Goal: Information Seeking & Learning: Learn about a topic

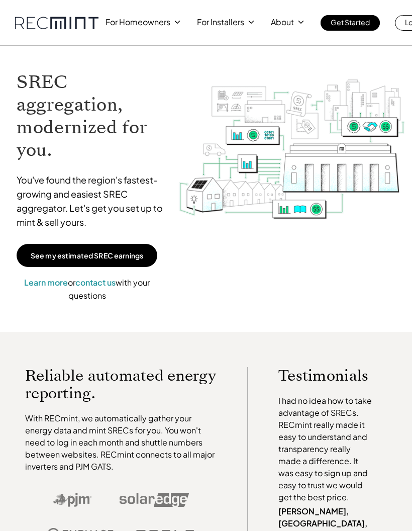
click at [74, 258] on p "See my estimated SREC earnings" at bounding box center [87, 255] width 113 height 9
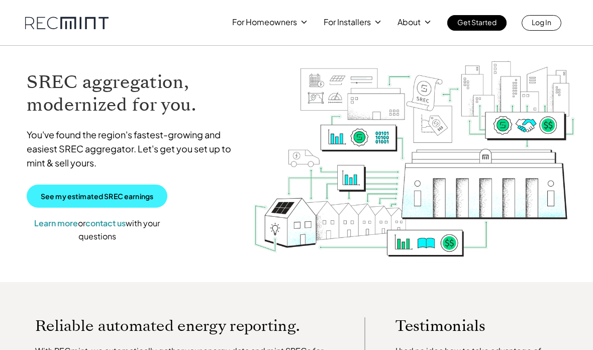
click at [154, 196] on link "See my estimated SREC earnings" at bounding box center [97, 195] width 141 height 23
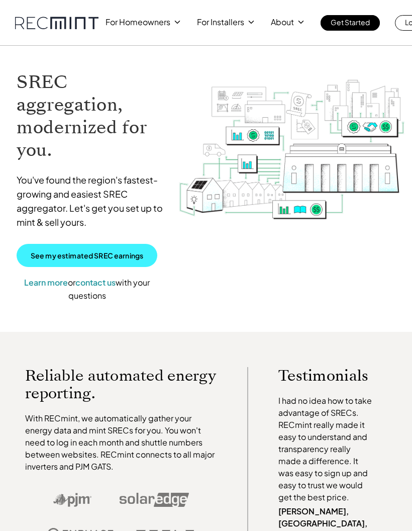
click at [88, 253] on p "See my estimated SREC earnings" at bounding box center [87, 255] width 113 height 9
click at [90, 262] on link "See my estimated SREC earnings" at bounding box center [87, 255] width 141 height 23
click at [259, 25] on div "For Homeowners For Installers About Get Started Log In" at bounding box center [270, 23] width 329 height 16
click at [247, 25] on div at bounding box center [251, 22] width 9 height 9
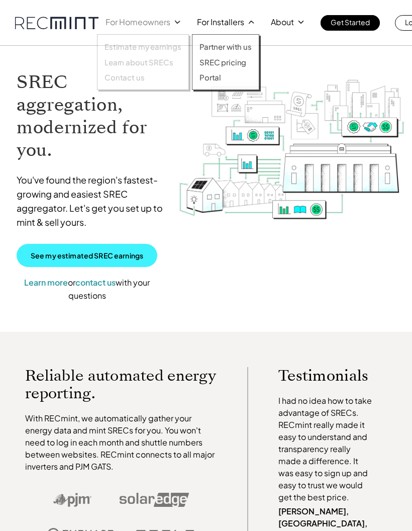
click at [176, 21] on icon at bounding box center [177, 22] width 10 height 10
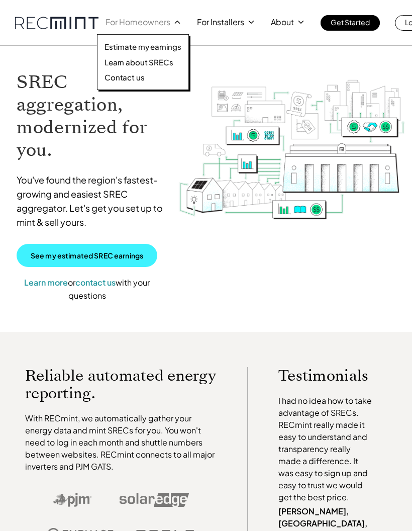
click at [160, 65] on p "Learn about SRECs" at bounding box center [139, 62] width 68 height 10
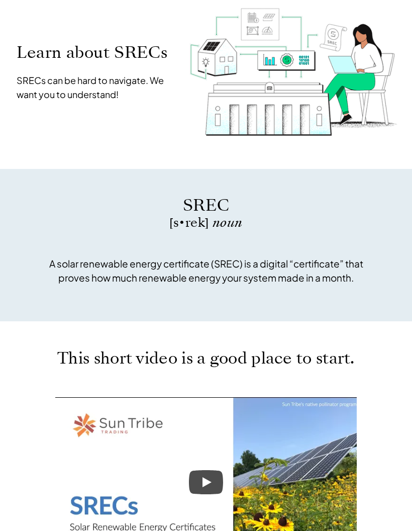
scroll to position [77, 0]
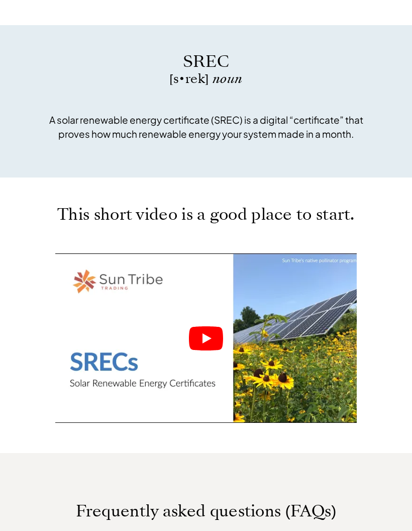
click at [208, 339] on icon "Play" at bounding box center [206, 339] width 9 height 10
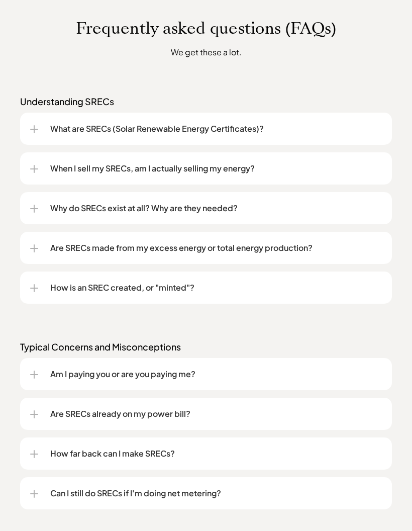
scroll to position [708, 0]
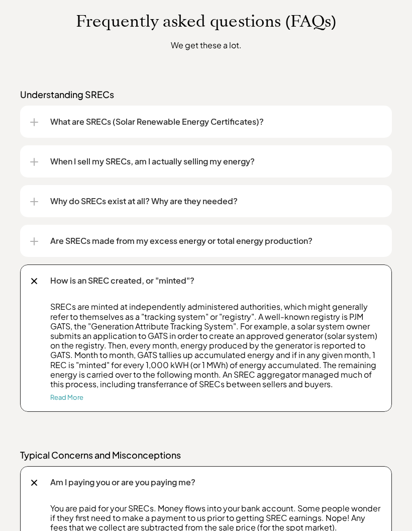
click at [60, 401] on link "Read More" at bounding box center [66, 397] width 33 height 8
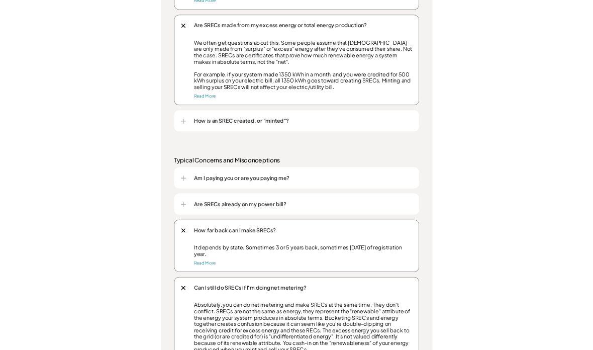
scroll to position [1082, 0]
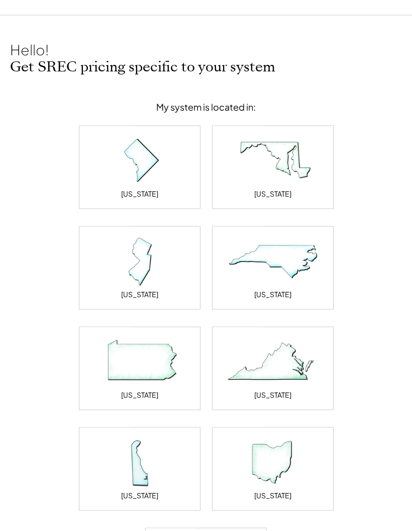
click at [130, 293] on div "[US_STATE]" at bounding box center [139, 294] width 37 height 10
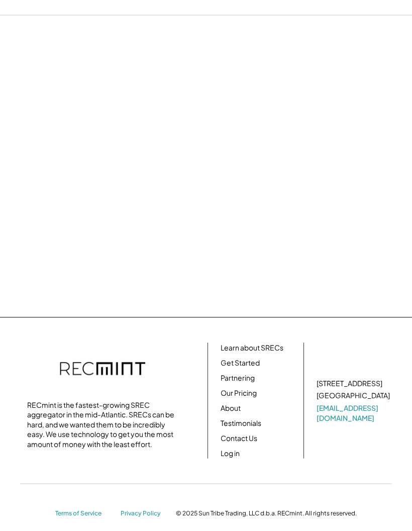
scroll to position [2, 0]
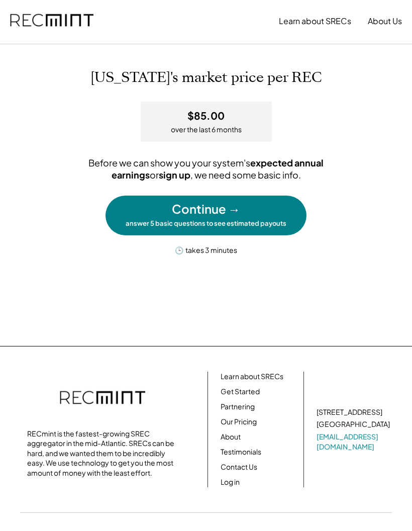
click at [275, 230] on div "Continue → answer 5 basic questions to see estimated payouts" at bounding box center [206, 214] width 201 height 39
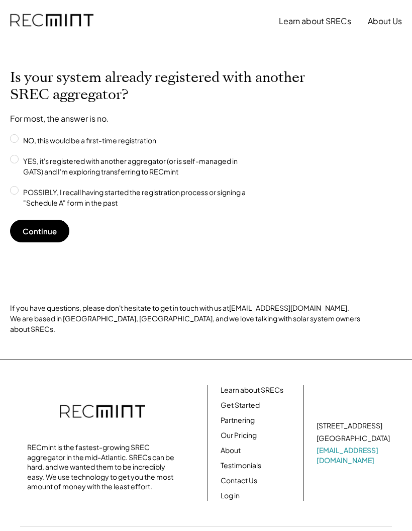
click at [36, 230] on button "Continue" at bounding box center [39, 231] width 59 height 23
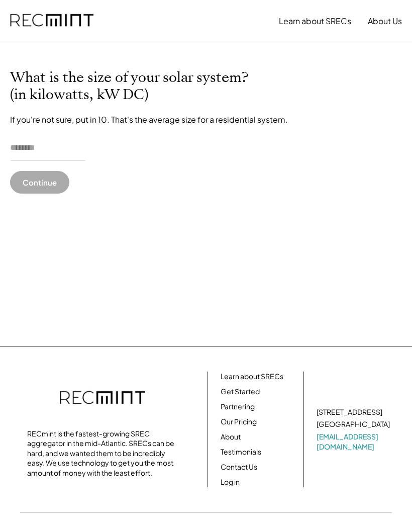
click at [23, 158] on input "input" at bounding box center [47, 148] width 75 height 25
type input "******"
click at [26, 178] on button "Continue" at bounding box center [39, 182] width 59 height 23
click at [39, 185] on button "Continue" at bounding box center [39, 182] width 59 height 23
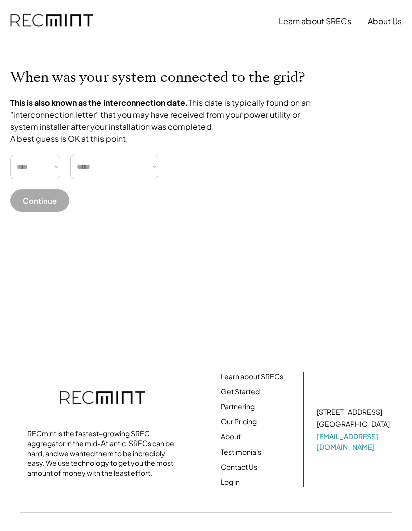
click at [47, 179] on select "**** **** **** **** **** **** **** **** **** **** **** **** **** **** ****" at bounding box center [35, 167] width 50 height 24
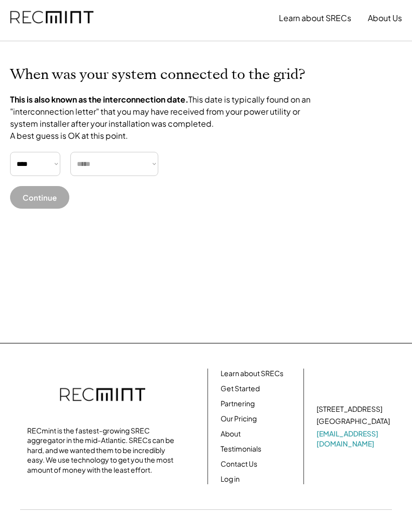
scroll to position [12, 0]
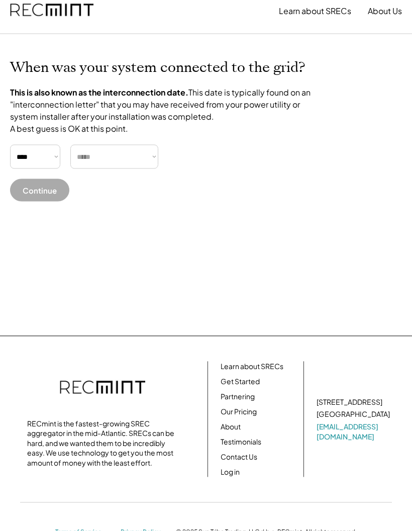
click at [46, 169] on select "**** **** **** **** **** **** **** **** **** **** **** **** **** **** ****" at bounding box center [35, 157] width 50 height 24
select select "****"
click at [113, 168] on select "***** ******* ******** ***** ***** *** **** **** ****** ********* ******* *****…" at bounding box center [114, 156] width 88 height 24
select select "********"
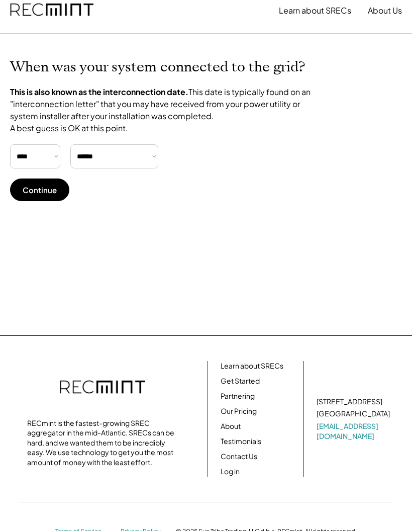
click at [34, 197] on button "Continue" at bounding box center [39, 189] width 59 height 23
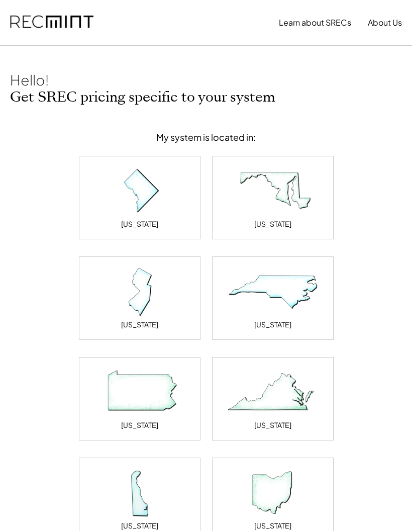
click at [156, 349] on img at bounding box center [139, 392] width 100 height 50
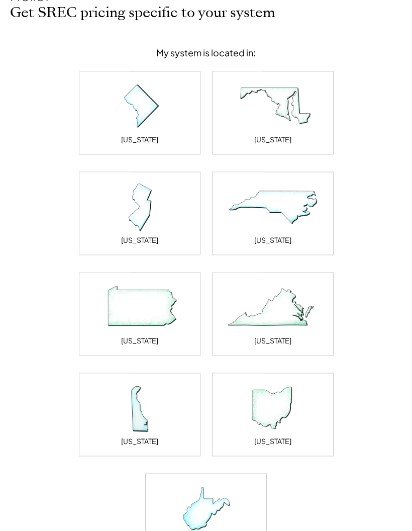
scroll to position [85, 0]
click at [196, 517] on img at bounding box center [206, 508] width 100 height 50
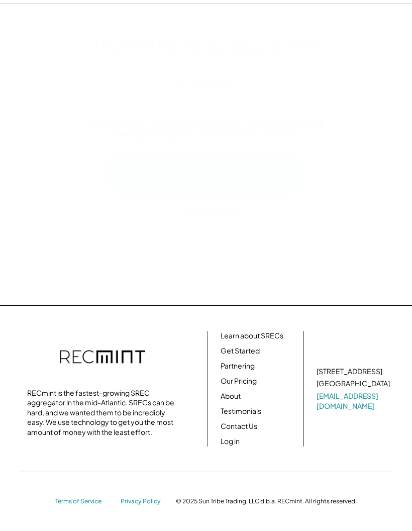
scroll to position [2, 0]
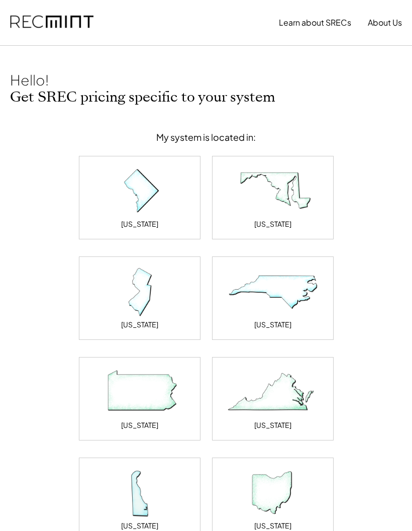
click at [283, 188] on img at bounding box center [273, 191] width 100 height 50
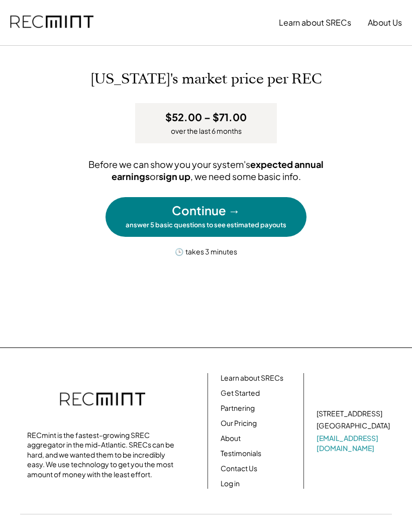
click at [246, 217] on div "Continue → answer 5 basic questions to see estimated payouts" at bounding box center [206, 216] width 201 height 39
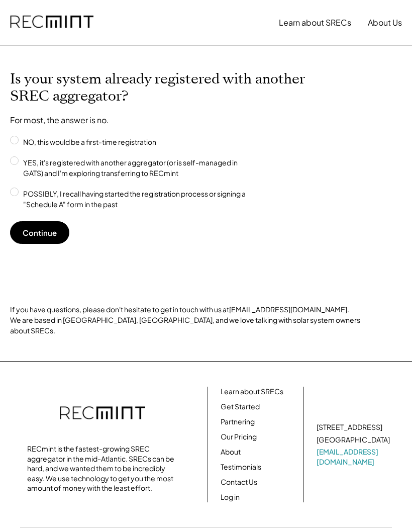
click at [44, 231] on button "Continue" at bounding box center [39, 232] width 59 height 23
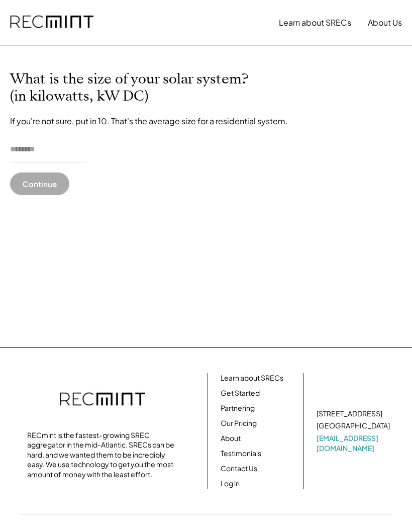
click at [27, 148] on input "input" at bounding box center [47, 149] width 75 height 25
type input "******"
click at [34, 183] on button "Continue" at bounding box center [39, 183] width 59 height 23
